Goal: Find specific page/section: Find specific page/section

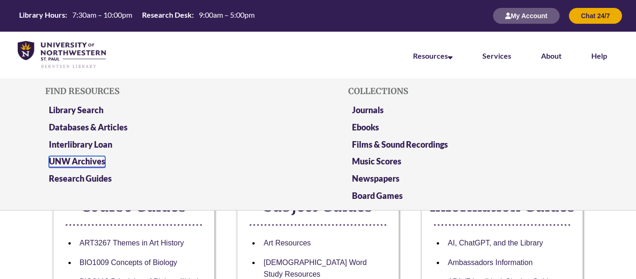
click at [92, 162] on link "UNW Archives" at bounding box center [77, 162] width 56 height 12
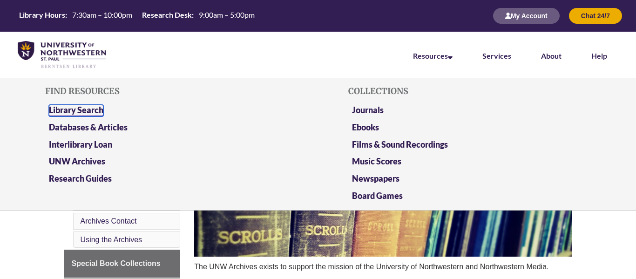
click at [100, 105] on link "Library Search" at bounding box center [76, 111] width 54 height 12
